Goal: Task Accomplishment & Management: Manage account settings

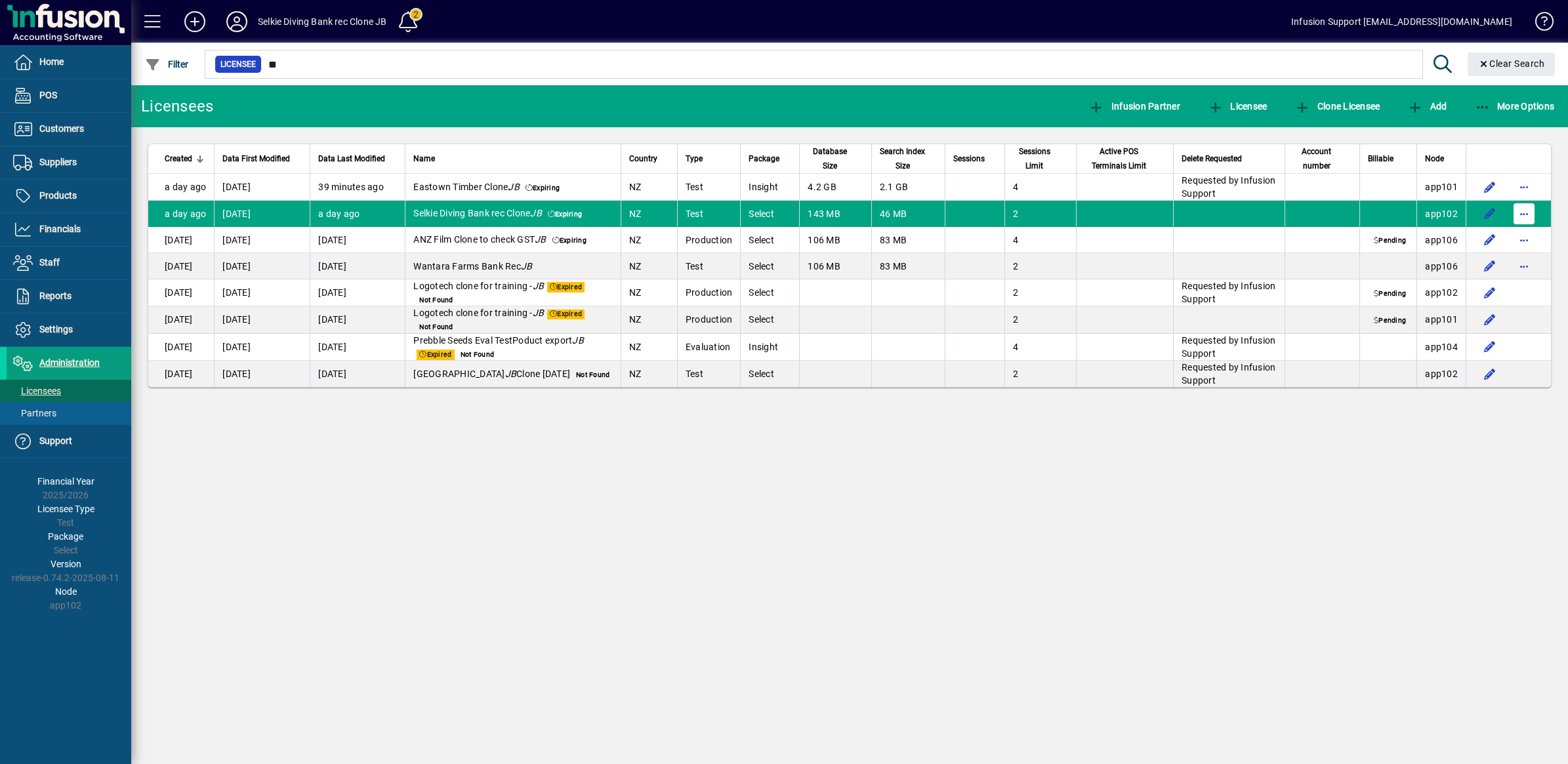
click at [1526, 211] on span "button" at bounding box center [1524, 213] width 32 height 32
click at [1471, 237] on span "Request licensee be deleted" at bounding box center [1455, 241] width 136 height 15
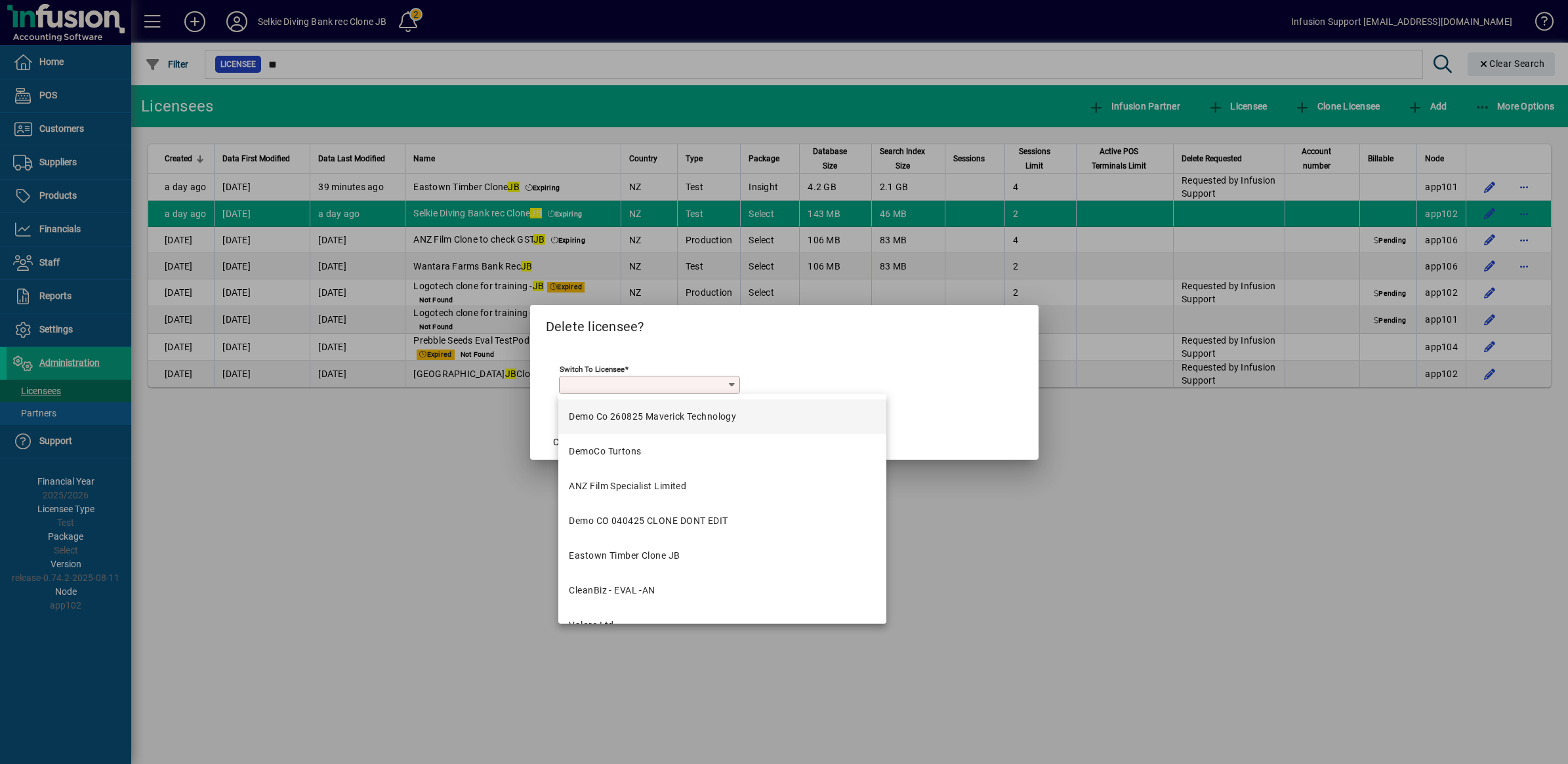
click at [648, 385] on input "Switch to licensee" at bounding box center [644, 385] width 164 height 11
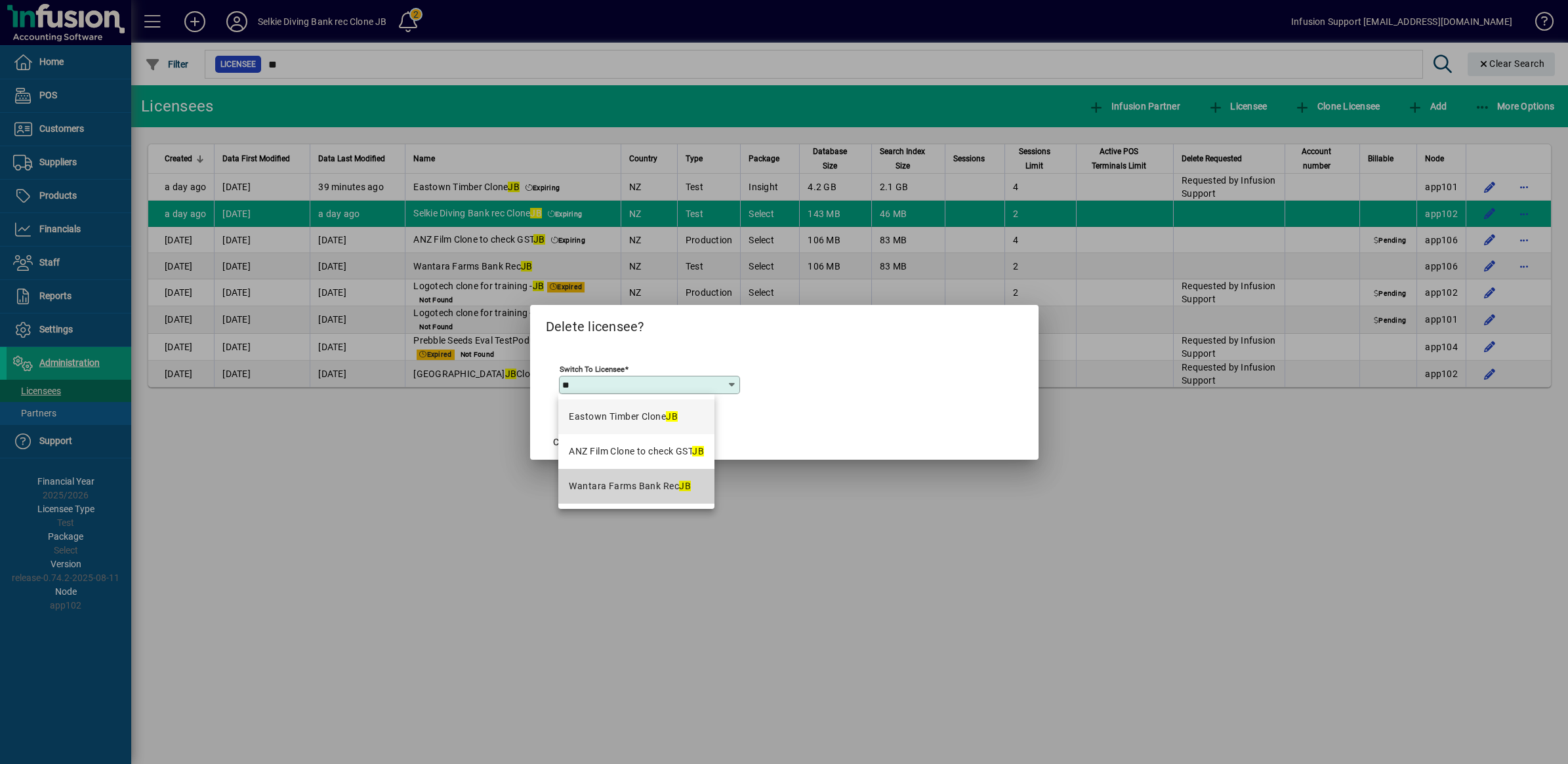
click at [632, 482] on div "Wantara Farms Bank Rec JB" at bounding box center [630, 486] width 122 height 14
type input "**********"
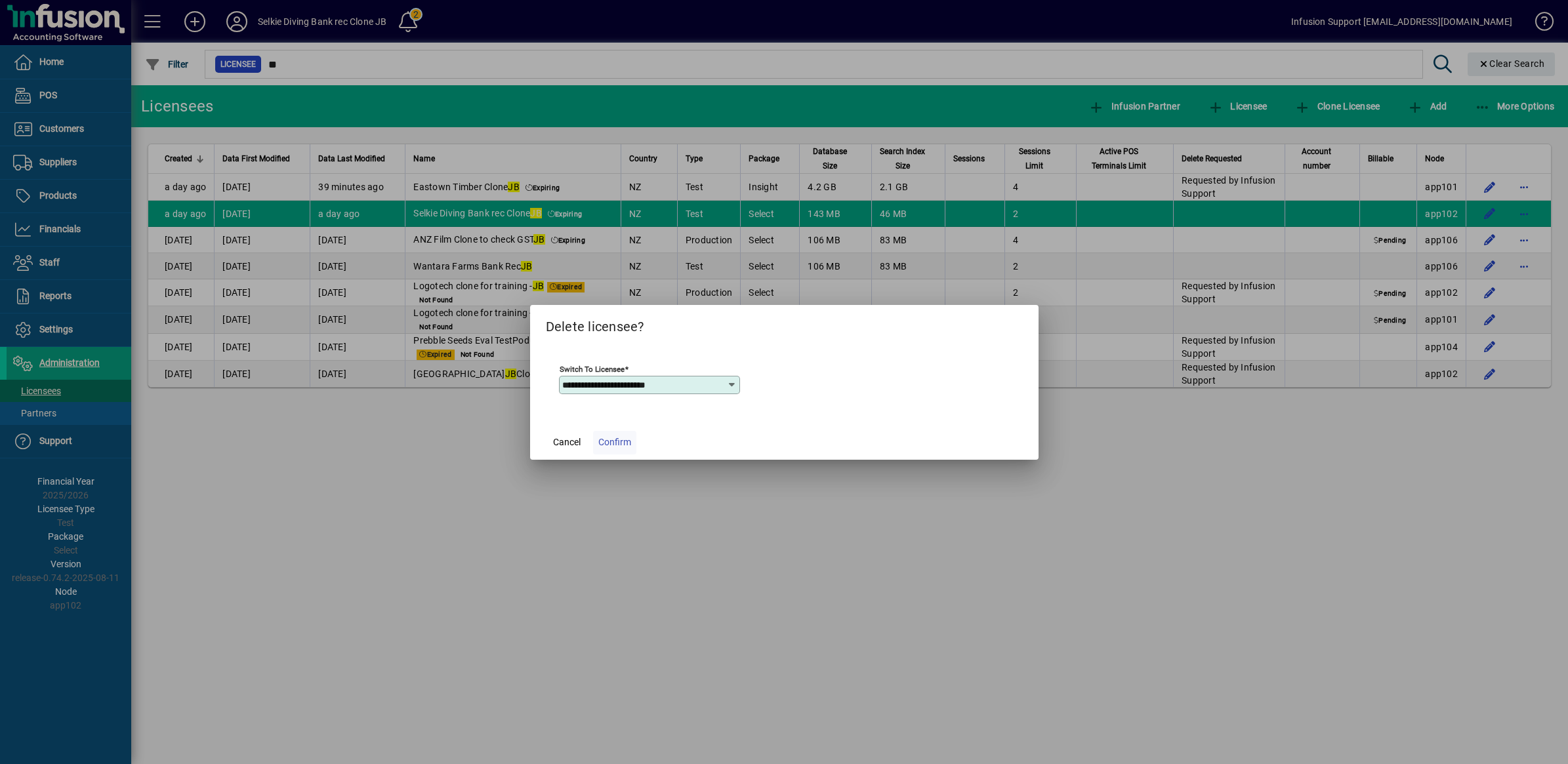
click at [614, 445] on span "Confirm" at bounding box center [615, 442] width 33 height 14
